Goal: Navigation & Orientation: Find specific page/section

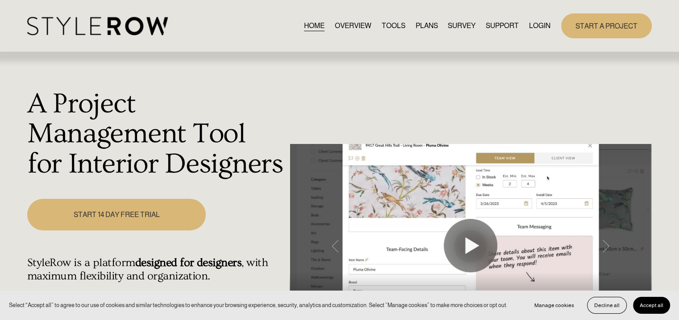
click at [537, 25] on link "LOGIN" at bounding box center [539, 26] width 21 height 12
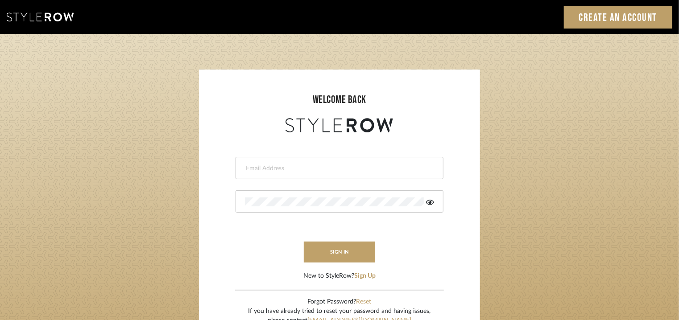
click at [327, 170] on input "email" at bounding box center [338, 168] width 187 height 9
type input "[EMAIL_ADDRESS][PERSON_NAME][DOMAIN_NAME]"
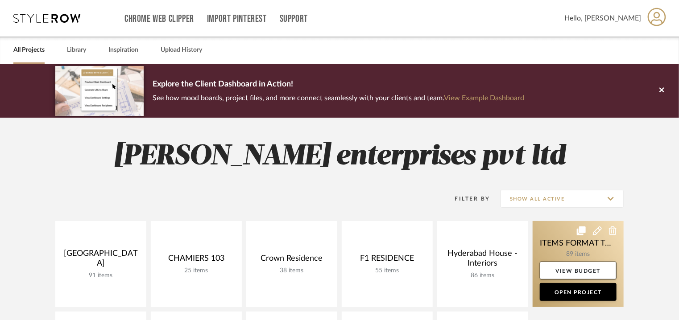
click at [569, 235] on link at bounding box center [578, 264] width 91 height 86
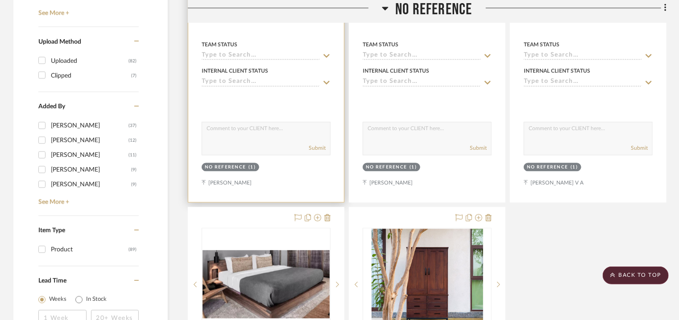
scroll to position [937, 0]
